Goal: Information Seeking & Learning: Learn about a topic

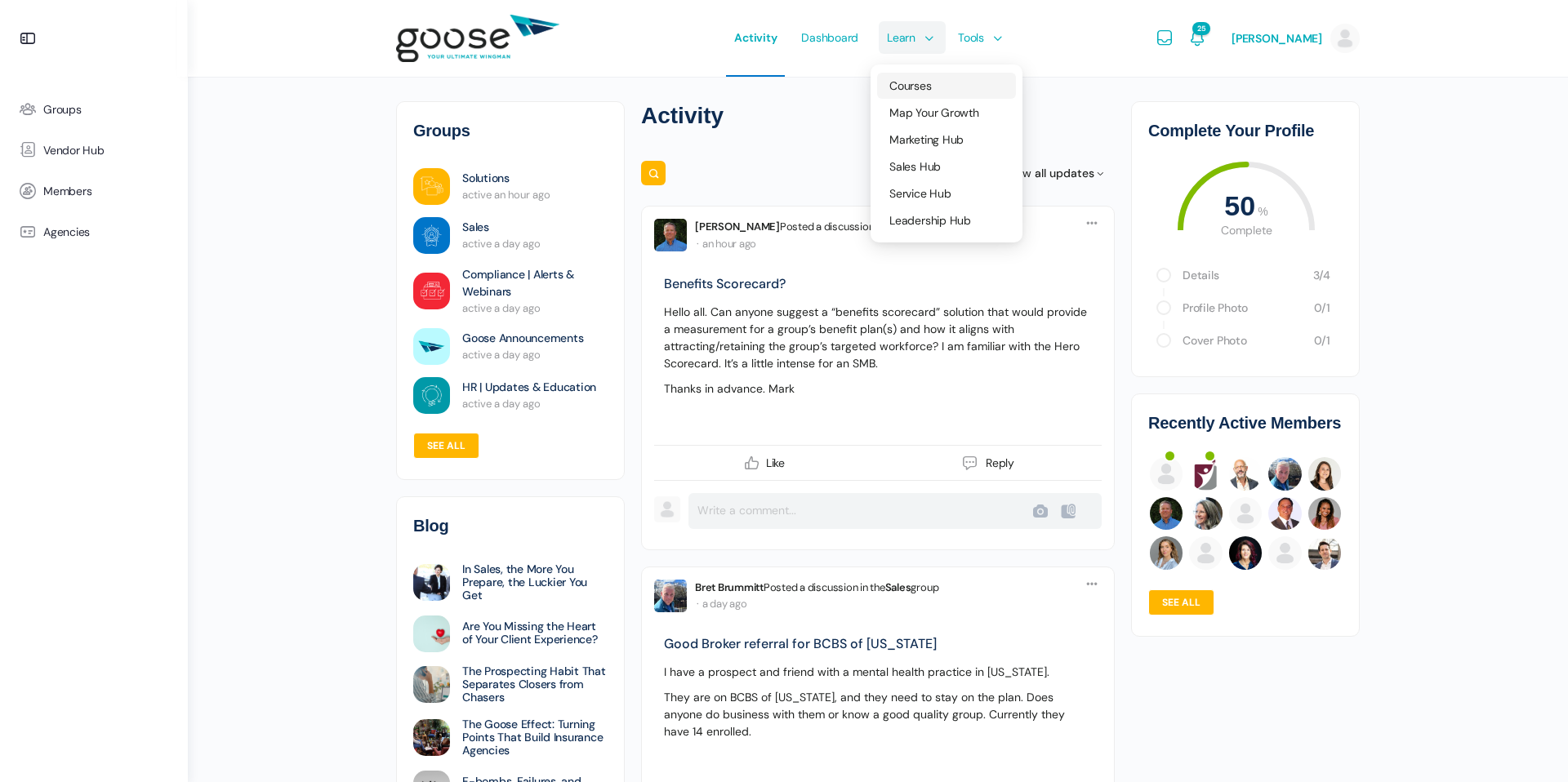
click at [918, 84] on span "Courses" at bounding box center [910, 85] width 42 height 15
